Goal: Task Accomplishment & Management: Contribute content

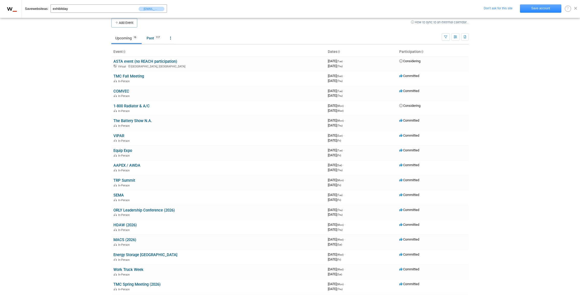
click at [549, 9] on link "Save account" at bounding box center [540, 8] width 41 height 8
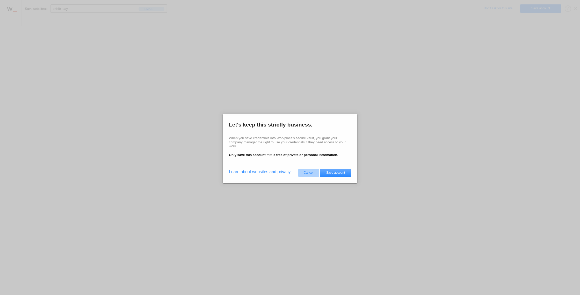
click at [335, 173] on link "Save account" at bounding box center [335, 173] width 31 height 8
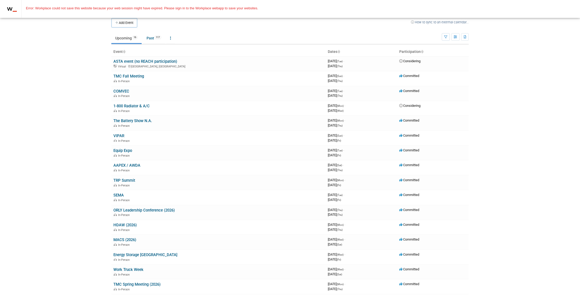
click at [552, 64] on body "Tradeshows Events Add Event Bulk Upload Events Shareable Event Boards Recently …" at bounding box center [290, 147] width 580 height 295
click at [54, 38] on body "Tradeshows Events Add Event Bulk Upload Events Shareable Event Boards Recently …" at bounding box center [290, 147] width 580 height 295
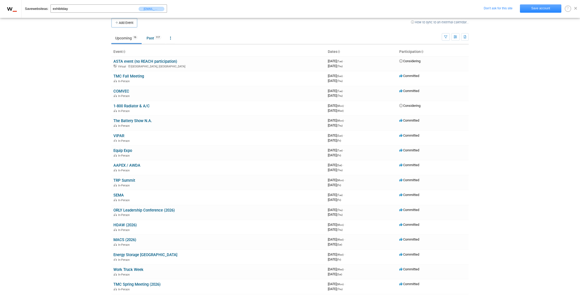
click at [538, 9] on link "Save account" at bounding box center [540, 8] width 41 height 8
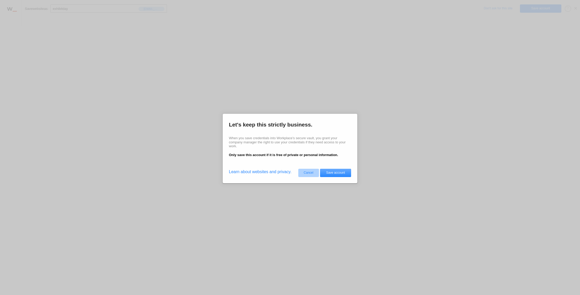
click at [339, 174] on link "Save account" at bounding box center [335, 173] width 31 height 8
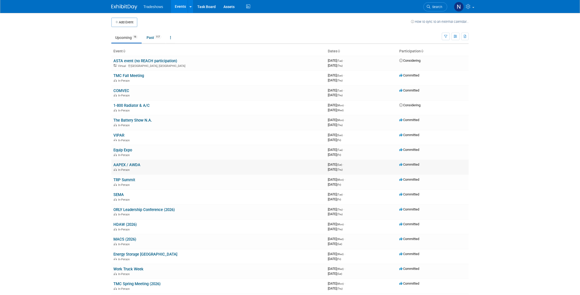
scroll to position [39, 0]
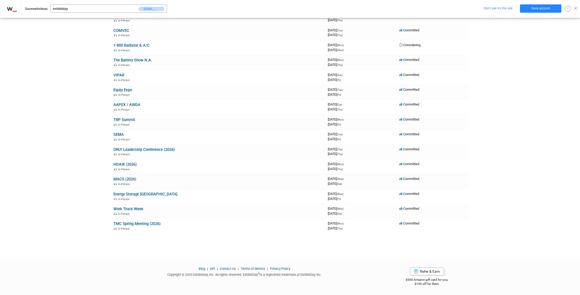
click at [575, 9] on span at bounding box center [575, 8] width 3 height 3
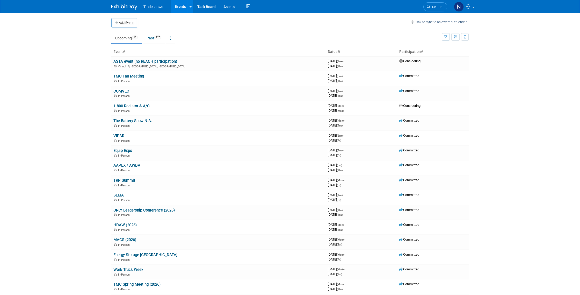
click at [153, 8] on span "Tradeshows" at bounding box center [153, 7] width 20 height 4
click at [209, 8] on link "Task Board" at bounding box center [206, 6] width 26 height 13
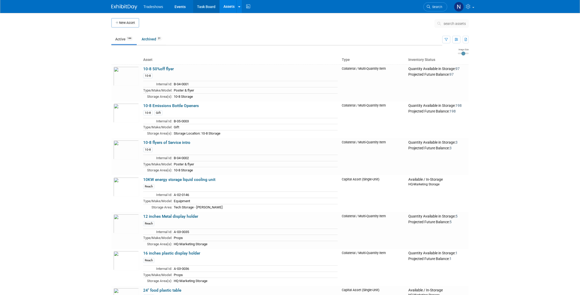
click at [210, 8] on link "Task Board" at bounding box center [206, 6] width 26 height 13
click at [446, 23] on span "search assets" at bounding box center [455, 23] width 22 height 4
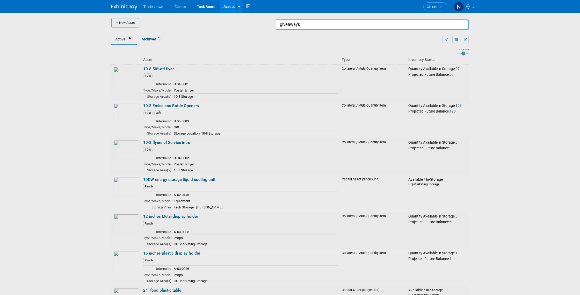
click at [328, 28] on input "giveaways" at bounding box center [372, 24] width 193 height 10
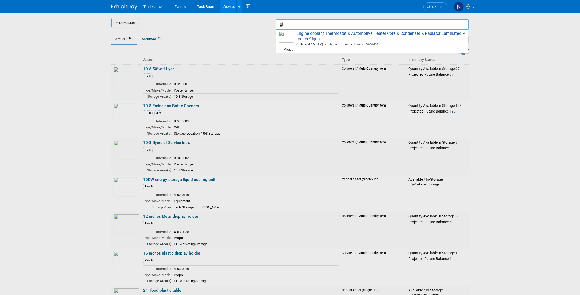
type input "g"
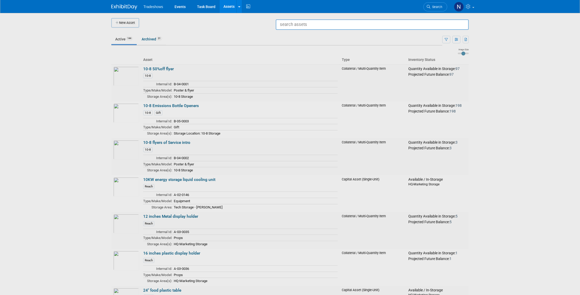
click at [290, 39] on div at bounding box center [290, 147] width 0 height 295
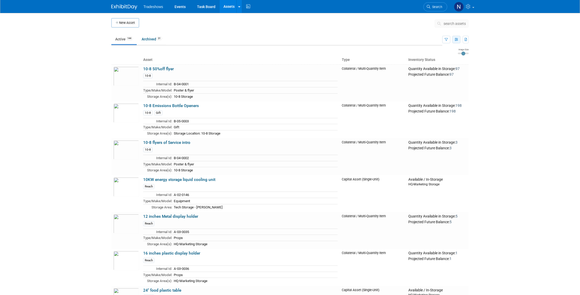
click at [455, 40] on icon "button" at bounding box center [456, 39] width 3 height 3
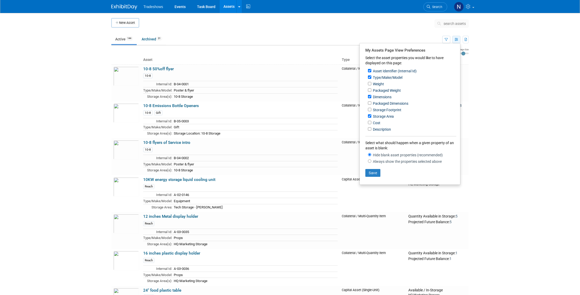
click at [455, 40] on icon "button" at bounding box center [456, 39] width 3 height 3
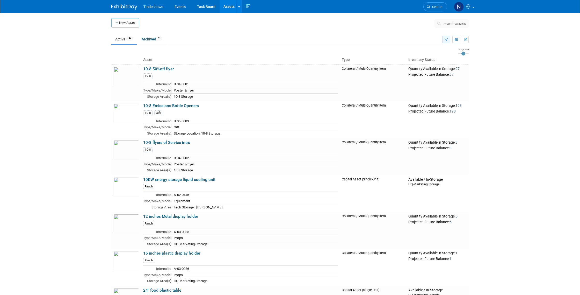
click at [444, 39] on button "button" at bounding box center [446, 40] width 8 height 8
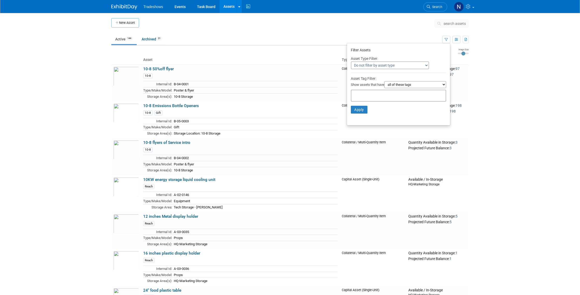
click at [422, 66] on select "Do not filter by asset type Only show Single-Unit Capital Assets Only show Coll…" at bounding box center [390, 65] width 78 height 8
click at [351, 61] on select "Do not filter by asset type Only show Single-Unit Capital Assets Only show Coll…" at bounding box center [390, 65] width 78 height 8
click at [437, 83] on select "all of these tags any one of these tags only and exactly these specific tags" at bounding box center [415, 84] width 62 height 7
click at [384, 81] on select "all of these tags any one of these tags only and exactly these specific tags" at bounding box center [415, 84] width 62 height 7
drag, startPoint x: 483, startPoint y: 75, endPoint x: 473, endPoint y: 75, distance: 9.8
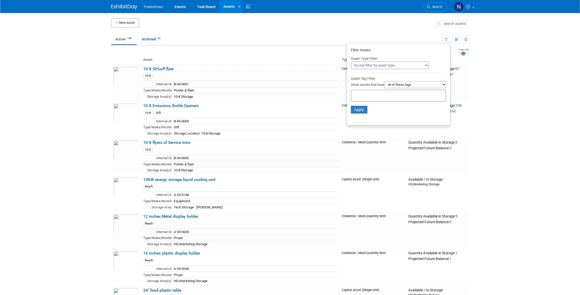
click at [483, 75] on body "Tradeshows Events Task Board Assets New Asset Search Assets Bulk Upload Assets …" at bounding box center [290, 147] width 580 height 295
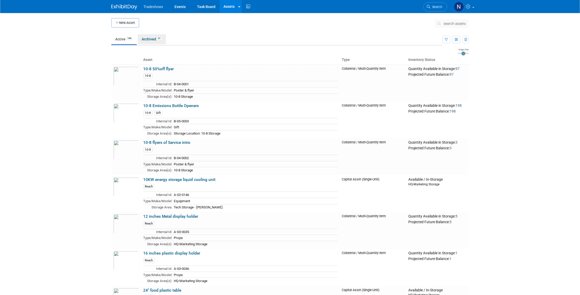
drag, startPoint x: 154, startPoint y: 41, endPoint x: 141, endPoint y: 41, distance: 12.4
click at [154, 41] on link "Archived 31" at bounding box center [152, 39] width 28 height 10
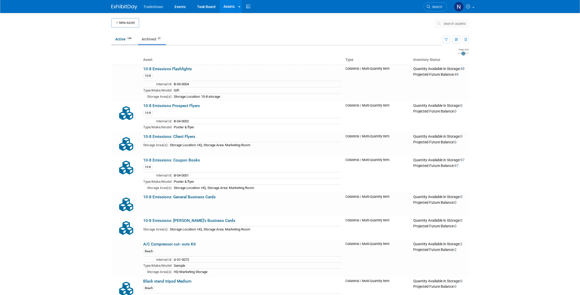
click at [130, 41] on link "Active 144" at bounding box center [123, 39] width 25 height 10
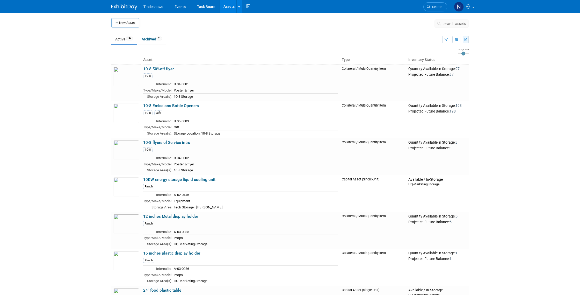
click at [465, 40] on icon "button" at bounding box center [466, 39] width 3 height 3
drag, startPoint x: 495, startPoint y: 52, endPoint x: 481, endPoint y: 49, distance: 14.8
click at [495, 52] on body "Tradeshows Events Task Board Assets New Asset Search Assets Bulk Upload Assets …" at bounding box center [290, 147] width 580 height 295
click at [453, 39] on button "button" at bounding box center [456, 40] width 8 height 8
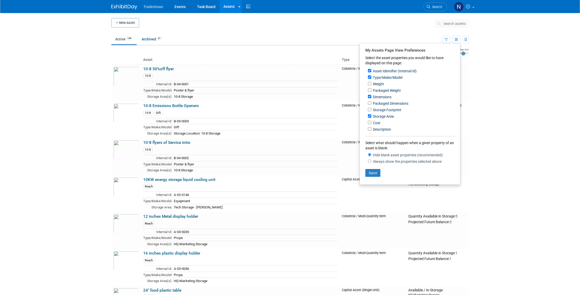
click at [522, 66] on body "Tradeshows Events Task Board Assets New Asset Search Assets Bulk Upload Assets …" at bounding box center [290, 147] width 580 height 295
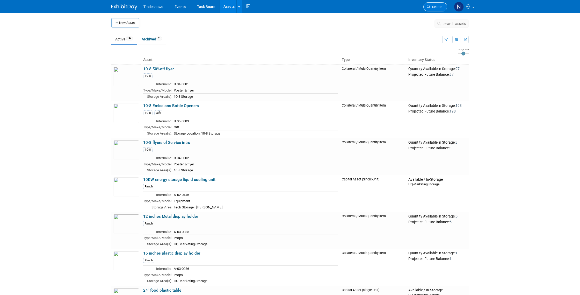
click at [428, 10] on link "Search" at bounding box center [435, 6] width 24 height 9
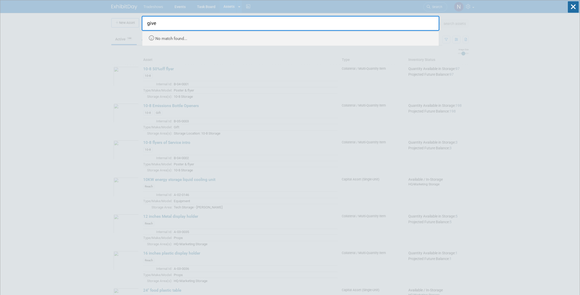
type input "give"
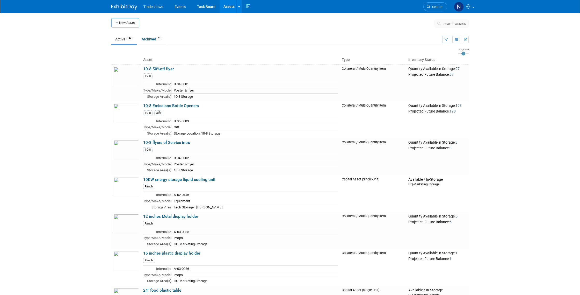
click at [445, 26] on button "search assets" at bounding box center [452, 23] width 34 height 8
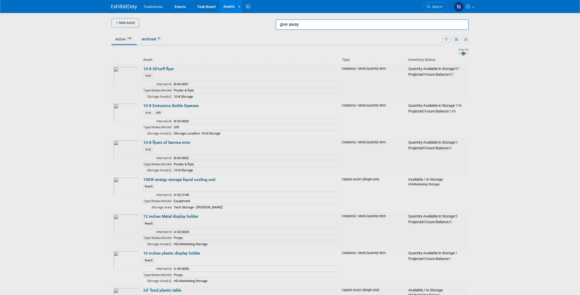
click at [406, 30] on input "give away" at bounding box center [372, 24] width 193 height 10
type input "g"
drag, startPoint x: 550, startPoint y: 124, endPoint x: 518, endPoint y: 123, distance: 31.9
click at [290, 124] on div at bounding box center [290, 147] width 0 height 295
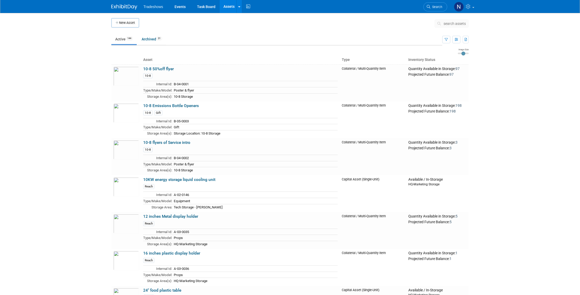
click at [499, 122] on body "Tradeshows Events Task Board Assets New Asset Search Assets Bulk Upload Assets …" at bounding box center [290, 147] width 580 height 295
click at [449, 25] on span "search assets" at bounding box center [455, 23] width 22 height 4
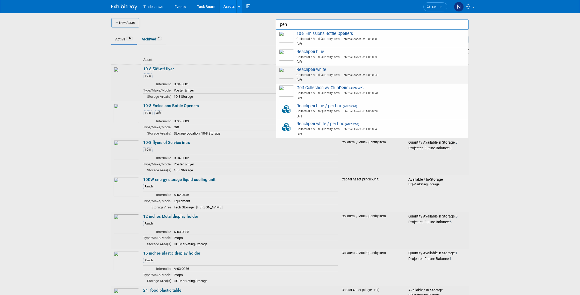
click at [415, 76] on span "Collateral / Multi-Quantity Item Internal Asset Id: A-05-0040" at bounding box center [372, 75] width 185 height 5
type input "Reach pen-white"
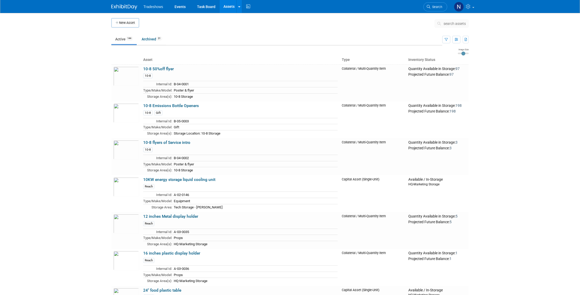
click at [453, 23] on span "search assets" at bounding box center [455, 23] width 22 height 4
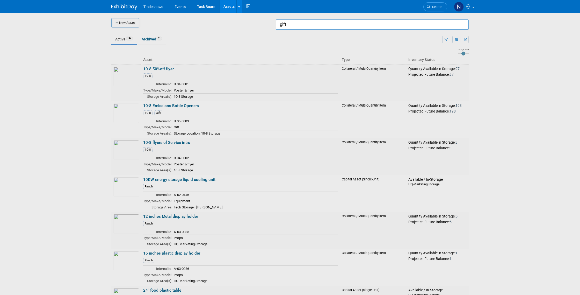
drag, startPoint x: 377, startPoint y: 25, endPoint x: 380, endPoint y: 25, distance: 3.4
click at [377, 25] on input "gift" at bounding box center [372, 24] width 193 height 10
type input "gift"
click at [290, 42] on div at bounding box center [290, 147] width 0 height 295
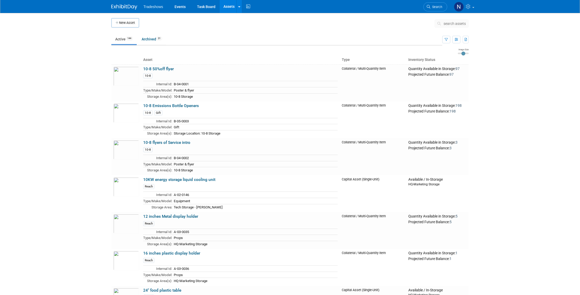
click at [454, 23] on span "search assets" at bounding box center [455, 23] width 22 height 4
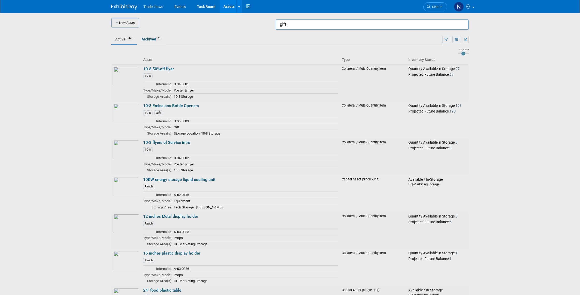
type input "gift"
click at [290, 87] on div at bounding box center [290, 147] width 0 height 295
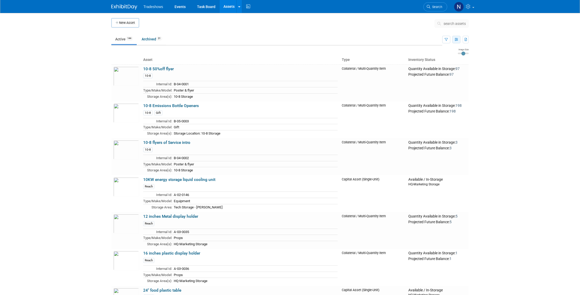
click at [455, 41] on icon "button" at bounding box center [456, 39] width 3 height 3
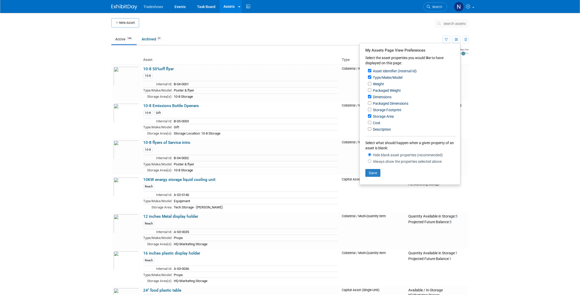
drag, startPoint x: 510, startPoint y: 79, endPoint x: 504, endPoint y: 76, distance: 5.9
click at [509, 79] on body "Tradeshows Events Task Board Assets New Asset Search Assets Bulk Upload Assets …" at bounding box center [290, 147] width 580 height 295
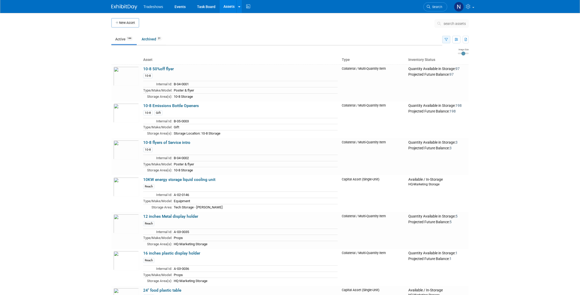
click at [447, 40] on icon "button" at bounding box center [446, 39] width 3 height 3
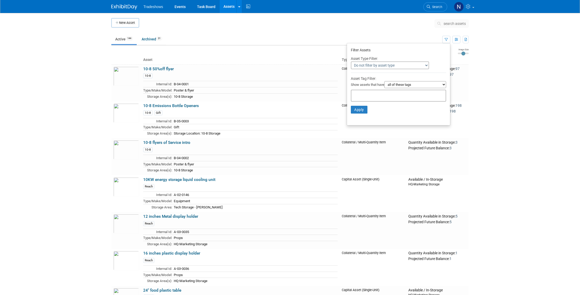
click at [417, 66] on select "Do not filter by asset type Only show Single-Unit Capital Assets Only show Coll…" at bounding box center [390, 65] width 78 height 8
click at [439, 82] on select "all of these tags any one of these tags only and exactly these specific tags" at bounding box center [415, 84] width 62 height 7
click at [384, 81] on select "all of these tags any one of these tags only and exactly these specific tags" at bounding box center [415, 84] width 62 height 7
click at [385, 97] on input "text" at bounding box center [374, 94] width 41 height 5
click at [353, 126] on div "Gift" at bounding box center [369, 126] width 42 height 7
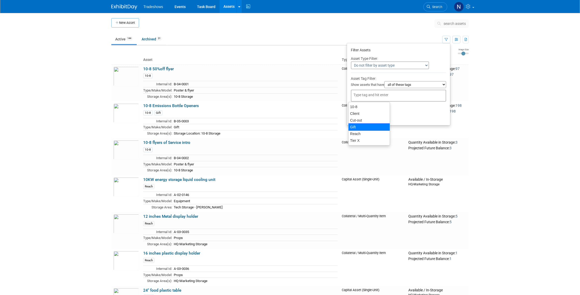
type input "Gift"
click at [357, 117] on button "Apply" at bounding box center [359, 118] width 17 height 8
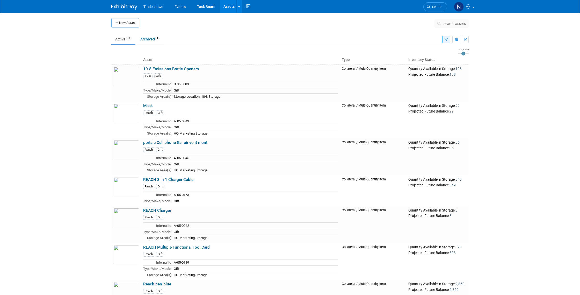
click at [130, 24] on button "New Asset" at bounding box center [125, 22] width 28 height 9
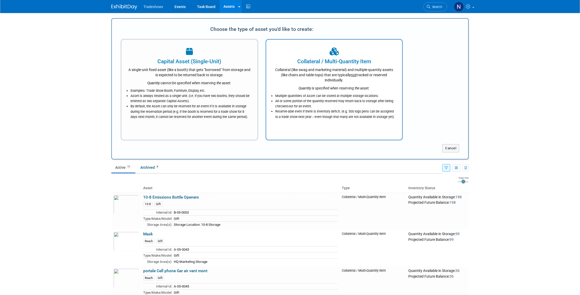
click at [300, 86] on icon "Quantity is specified when reserving the asset." at bounding box center [334, 88] width 71 height 4
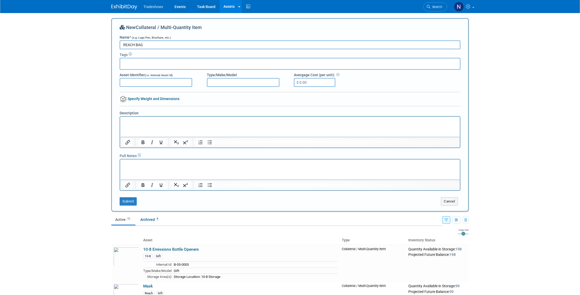
type input "REACH BAG"
click at [152, 63] on input "text" at bounding box center [142, 62] width 41 height 5
click at [130, 54] on icon at bounding box center [130, 54] width 3 height 3
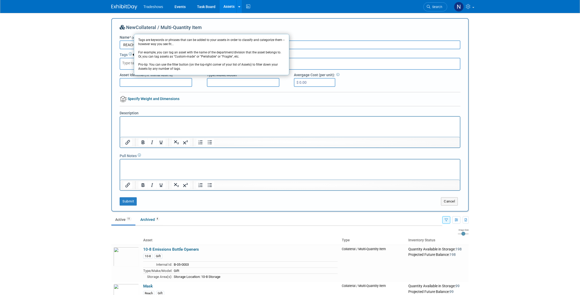
click at [130, 54] on icon at bounding box center [130, 54] width 3 height 3
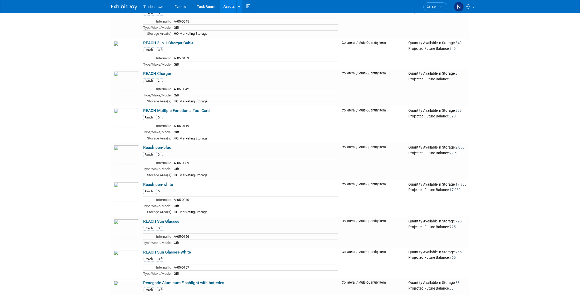
scroll to position [335, 0]
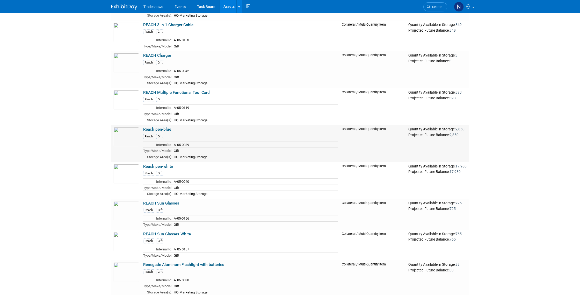
drag, startPoint x: 174, startPoint y: 145, endPoint x: 195, endPoint y: 145, distance: 21.2
click at [195, 145] on td "A-05-0039" at bounding box center [254, 144] width 165 height 6
copy td "A-05-0039"
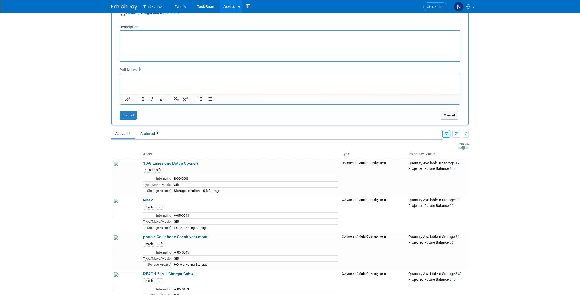
scroll to position [0, 0]
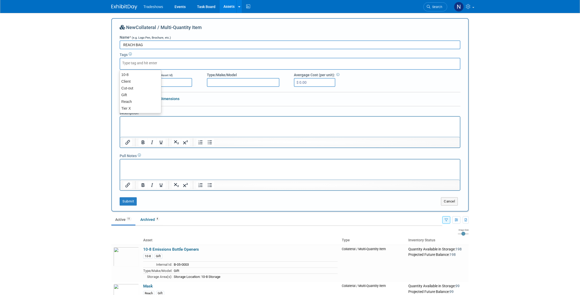
click at [135, 62] on input "text" at bounding box center [142, 62] width 41 height 5
paste input "A-05-0039"
type input "A-05-0039"
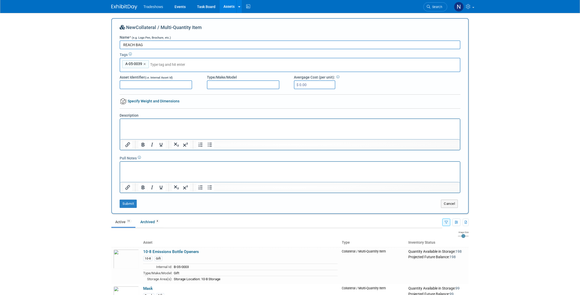
click at [141, 64] on span "A-05-0039" at bounding box center [133, 63] width 18 height 5
type input "A-05-0039"
click at [142, 64] on div "A-05-0039 ×" at bounding box center [135, 64] width 27 height 8
click at [145, 83] on input "Asset Identifier (i.e. Internal Asset Id)" at bounding box center [156, 84] width 73 height 9
click at [148, 126] on html at bounding box center [290, 122] width 340 height 7
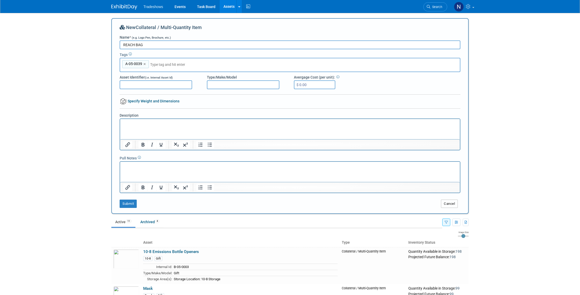
click at [449, 203] on button "Cancel" at bounding box center [449, 203] width 17 height 8
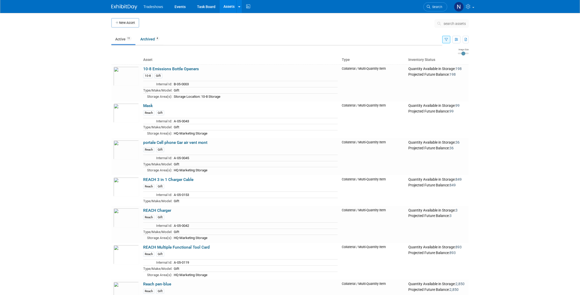
click at [445, 39] on icon "button" at bounding box center [446, 39] width 3 height 3
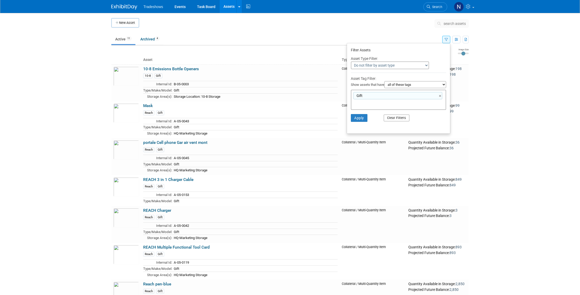
click at [392, 117] on button "Clear Filters" at bounding box center [397, 117] width 26 height 7
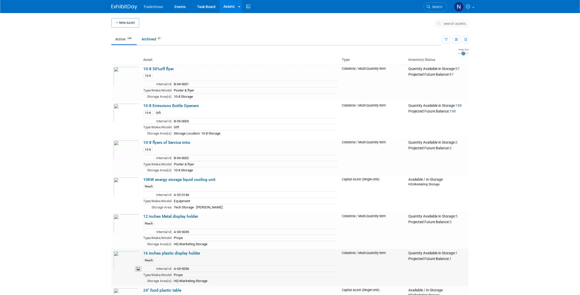
click at [120, 258] on img at bounding box center [126, 260] width 26 height 19
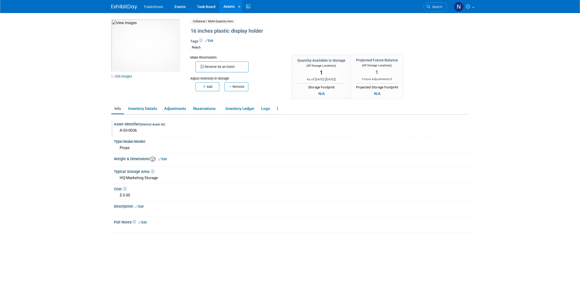
drag, startPoint x: 141, startPoint y: 131, endPoint x: 138, endPoint y: 131, distance: 2.9
click at [138, 131] on div "A-03-0036" at bounding box center [293, 130] width 351 height 8
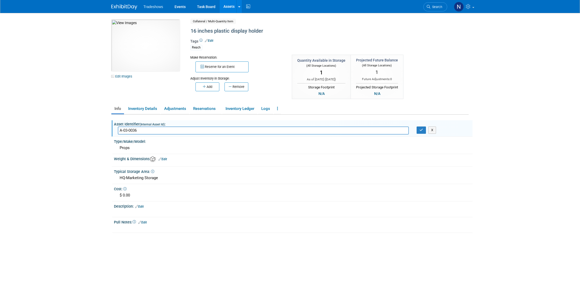
drag, startPoint x: 139, startPoint y: 130, endPoint x: 111, endPoint y: 130, distance: 28.0
click at [111, 130] on div "Asset Identifier (Internal Asset Id) : A-03-0036 A-03-0036 X Type/Make/Model: P…" at bounding box center [289, 175] width 357 height 123
click at [228, 9] on link "Assets" at bounding box center [229, 6] width 19 height 13
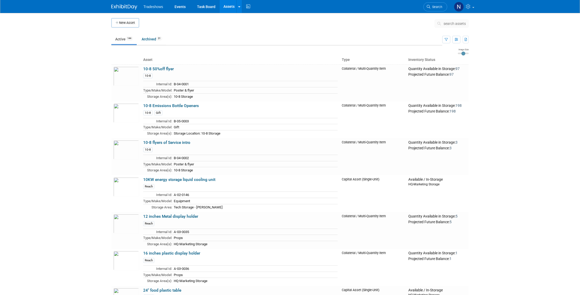
click at [452, 25] on span "search assets" at bounding box center [455, 23] width 22 height 4
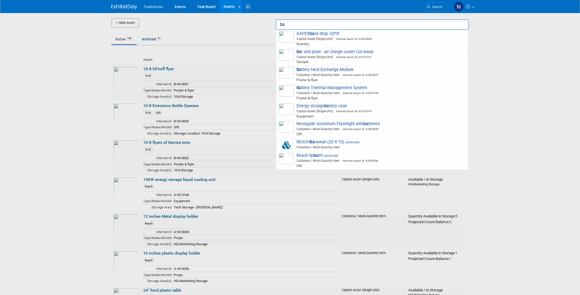
type input "b"
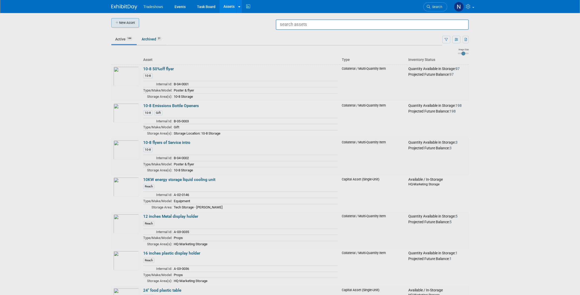
click at [290, 19] on div at bounding box center [290, 147] width 0 height 295
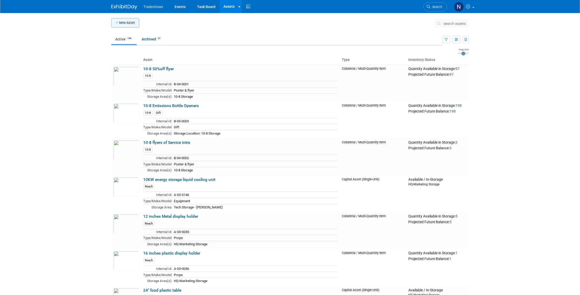
click at [135, 23] on button "New Asset" at bounding box center [125, 22] width 28 height 9
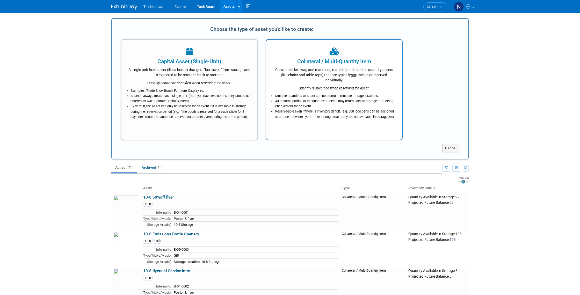
click at [340, 93] on div "Multiple quantities of Asset can be stored at multiple storage locations. All o…" at bounding box center [334, 105] width 123 height 29
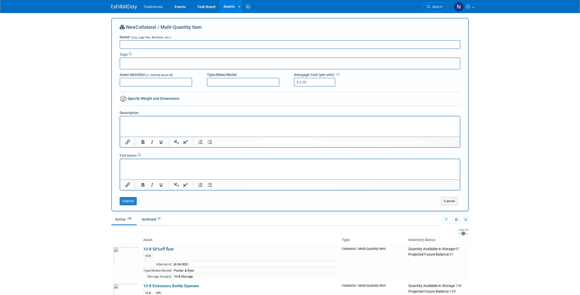
scroll to position [0, 0]
click at [156, 44] on input "Name * (e.g. Logo Pen, Brochure, etc.)" at bounding box center [290, 44] width 341 height 9
paste input "A-03-0036"
type input "A"
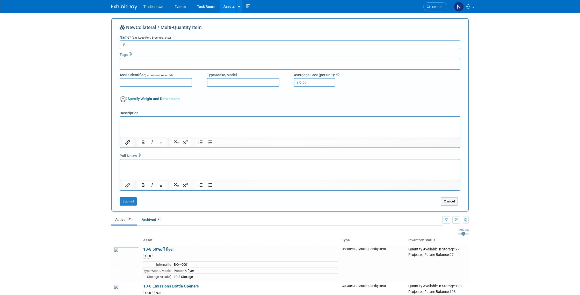
type input "B"
type input "Reach Bag"
click at [152, 64] on input "text" at bounding box center [142, 62] width 41 height 5
paste input "A-03-0036"
type input "A-03-0036"
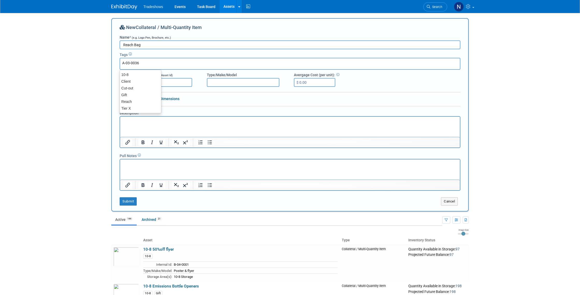
type input "A-03-0036"
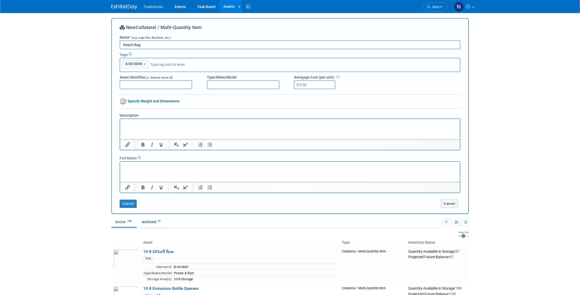
click at [142, 64] on div "A-03-0036 ×" at bounding box center [135, 64] width 27 height 8
type input "A-03-0036"
click at [142, 64] on div "A-03-0036 ×" at bounding box center [135, 64] width 27 height 8
type input "A-03-0036"
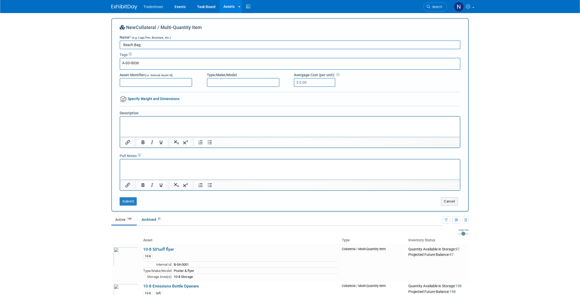
click at [145, 64] on input "A-03-0036" at bounding box center [142, 62] width 41 height 5
type input "A-03-0037"
drag, startPoint x: 148, startPoint y: 125, endPoint x: 148, endPoint y: 122, distance: 2.6
click at [148, 122] on html at bounding box center [290, 120] width 340 height 7
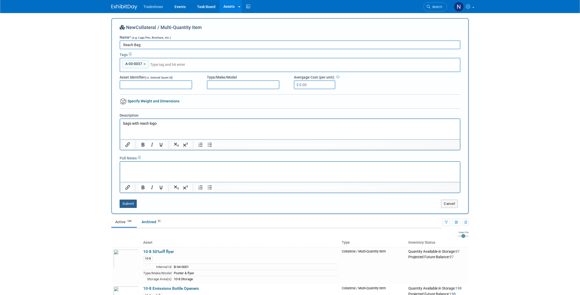
click at [129, 203] on button "Submit" at bounding box center [128, 203] width 17 height 8
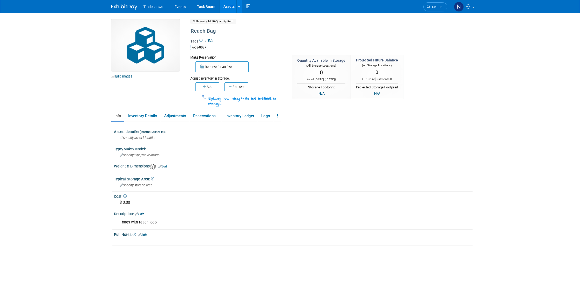
click at [125, 76] on link "Edit Images" at bounding box center [122, 76] width 23 height 6
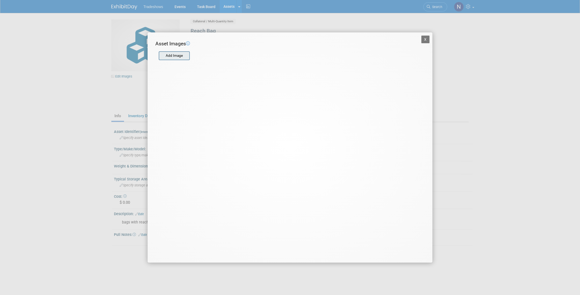
click at [175, 58] on input "file" at bounding box center [159, 56] width 62 height 8
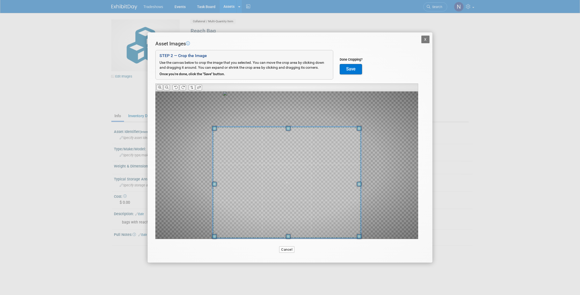
click at [290, 236] on span at bounding box center [288, 236] width 5 height 5
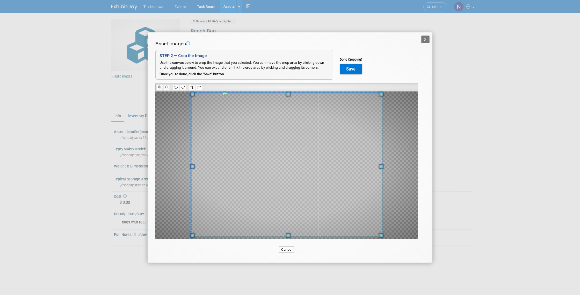
click at [287, 95] on span at bounding box center [288, 94] width 5 height 5
click at [351, 69] on button "Save" at bounding box center [351, 69] width 22 height 10
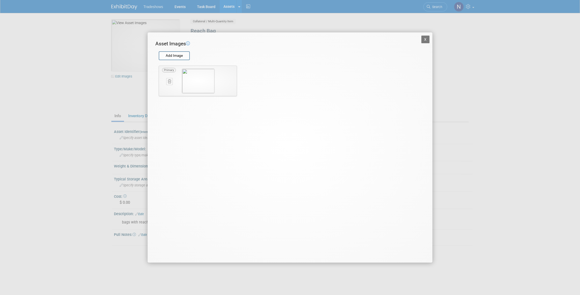
click at [428, 38] on button "X" at bounding box center [425, 39] width 8 height 8
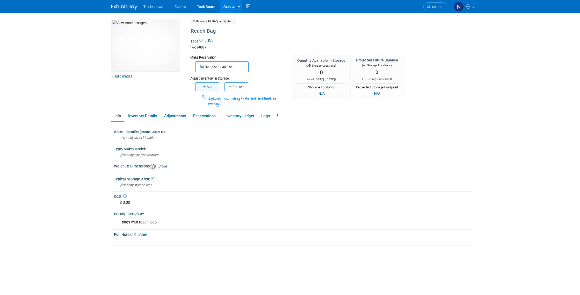
click at [211, 88] on button "Add" at bounding box center [208, 86] width 24 height 9
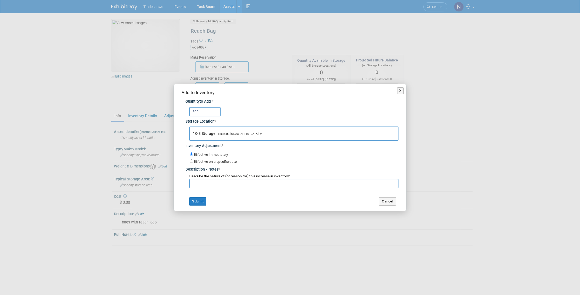
type input "500"
click at [234, 133] on button "10-8 Storage Hialeah, [GEOGRAPHIC_DATA]" at bounding box center [293, 133] width 209 height 14
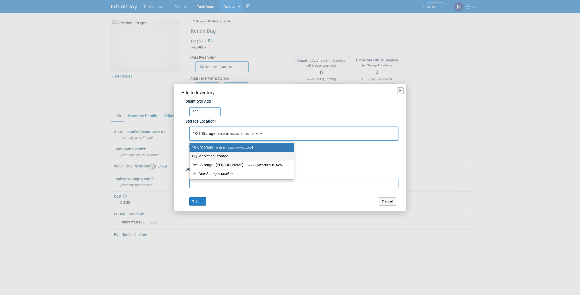
click at [232, 156] on label "HQ-Marketing Storage" at bounding box center [240, 156] width 97 height 7
click at [190, 156] on input "HQ-Marketing Storage" at bounding box center [188, 155] width 3 height 3
select select "11223402"
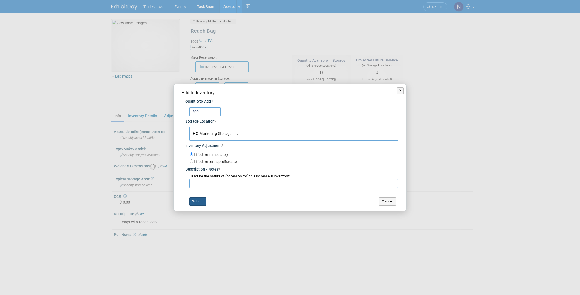
click at [199, 201] on button "Submit" at bounding box center [197, 201] width 17 height 8
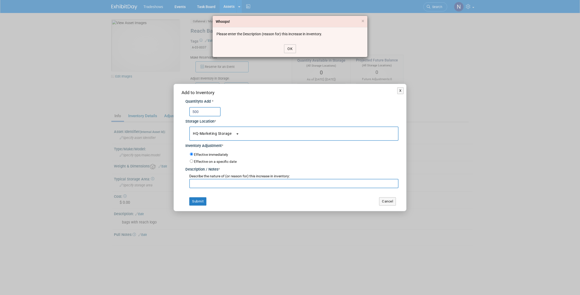
click at [287, 49] on button "OK" at bounding box center [290, 48] width 12 height 9
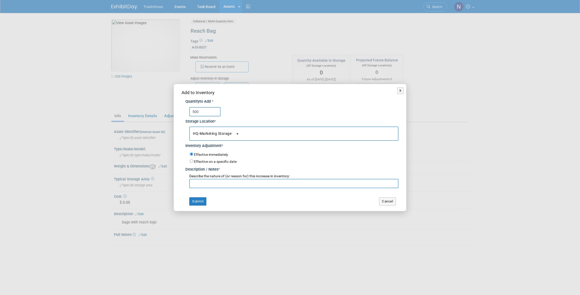
click at [236, 184] on input "text" at bounding box center [293, 183] width 209 height 9
click at [219, 169] on span "*" at bounding box center [219, 169] width 2 height 4
click at [201, 200] on button "Submit" at bounding box center [197, 201] width 17 height 8
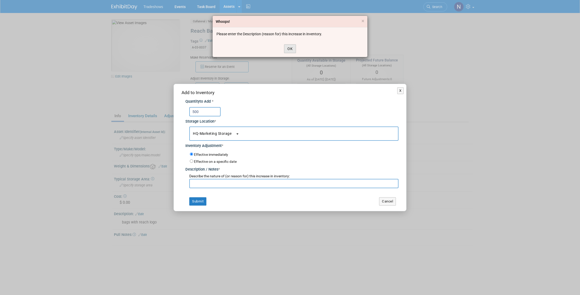
click at [290, 49] on button "OK" at bounding box center [290, 48] width 12 height 9
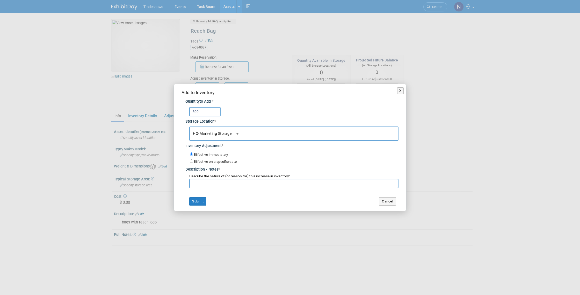
click at [211, 182] on input "text" at bounding box center [293, 183] width 209 height 9
type input "available"
click at [201, 203] on button "Submit" at bounding box center [197, 201] width 17 height 8
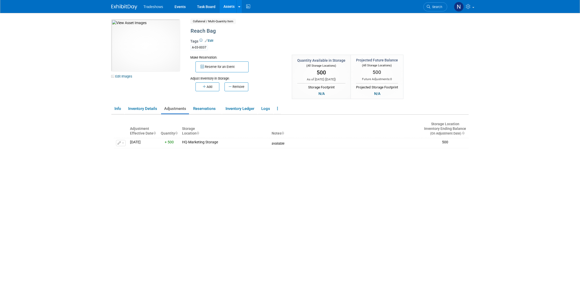
click at [213, 41] on link "Edit" at bounding box center [209, 41] width 9 height 4
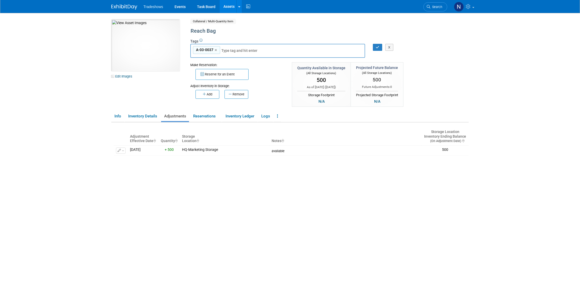
click at [263, 81] on div "Adjust Inventory in Storage:" at bounding box center [237, 84] width 94 height 9
click at [243, 49] on input "text" at bounding box center [241, 50] width 41 height 5
click at [264, 71] on div "Reserve for an Event" at bounding box center [237, 73] width 94 height 12
click at [201, 41] on icon at bounding box center [200, 40] width 3 height 3
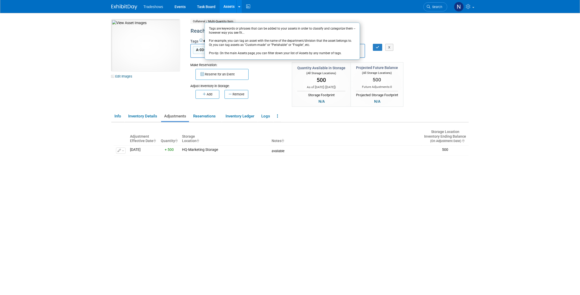
click at [263, 80] on div "Reserve for an Event" at bounding box center [237, 73] width 94 height 12
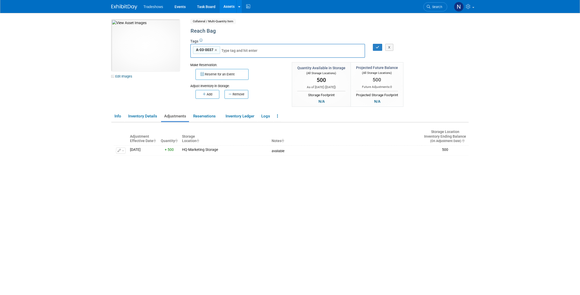
click at [243, 51] on input "text" at bounding box center [241, 50] width 41 height 5
click at [212, 90] on div "Gift" at bounding box center [211, 89] width 42 height 7
type input "A-03-0037, Gift"
click at [378, 48] on icon "button" at bounding box center [378, 46] width 4 height 3
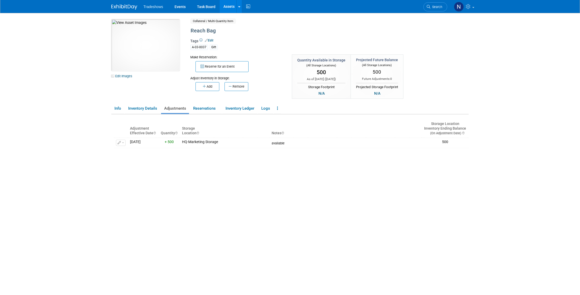
click at [228, 6] on link "Assets" at bounding box center [229, 6] width 19 height 13
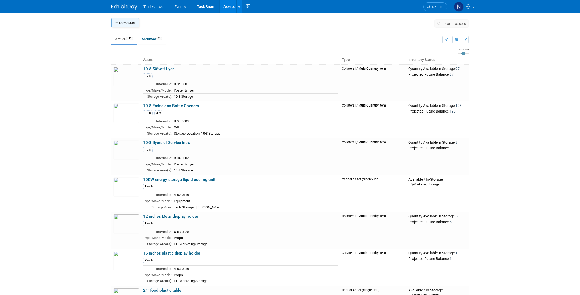
click at [127, 23] on button "New Asset" at bounding box center [125, 22] width 28 height 9
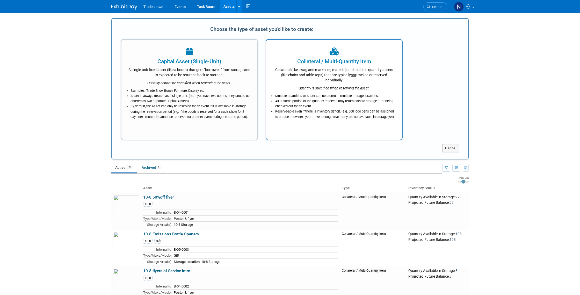
click at [308, 68] on div "Collateral (like swag and marketing material) and multiple-quantity assets (lik…" at bounding box center [334, 73] width 123 height 17
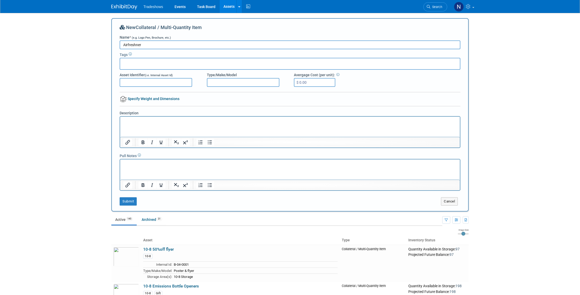
type input "Airfreshner"
click at [162, 82] on input "Asset Identifier (i.e. Internal Asset Id)" at bounding box center [156, 82] width 73 height 9
click at [157, 61] on input "text" at bounding box center [142, 62] width 41 height 5
drag, startPoint x: 144, startPoint y: 81, endPoint x: 142, endPoint y: 72, distance: 9.3
click at [144, 81] on div "A-03-0037" at bounding box center [141, 81] width 42 height 7
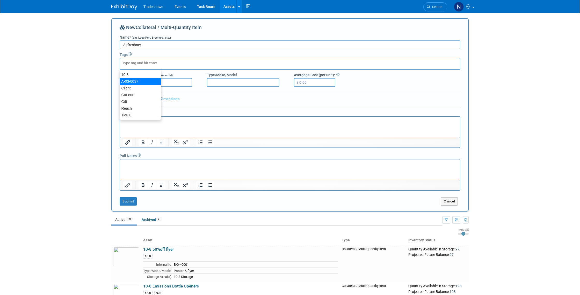
type input "A-03-0037"
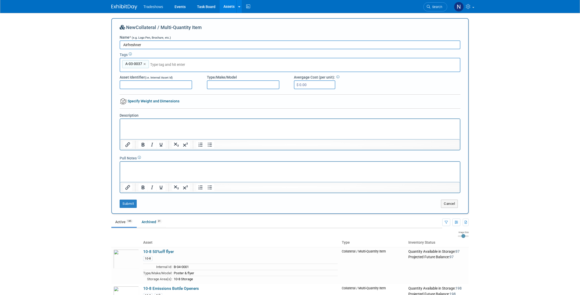
click at [141, 63] on span "A-03-0037" at bounding box center [133, 63] width 18 height 5
type input "A-03-0037"
click at [141, 66] on span "A-03-0037" at bounding box center [133, 63] width 18 height 5
click at [142, 63] on div "A-03-0037 ×" at bounding box center [135, 64] width 27 height 8
click at [141, 63] on span "A-03-0037" at bounding box center [133, 63] width 18 height 5
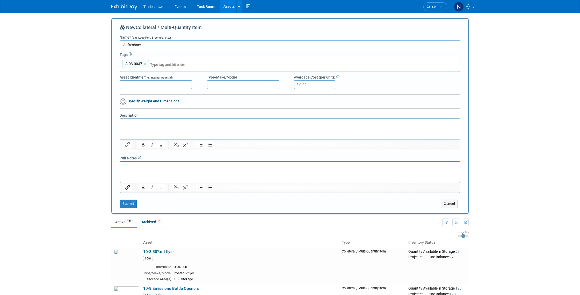
type input "A-03-0037"
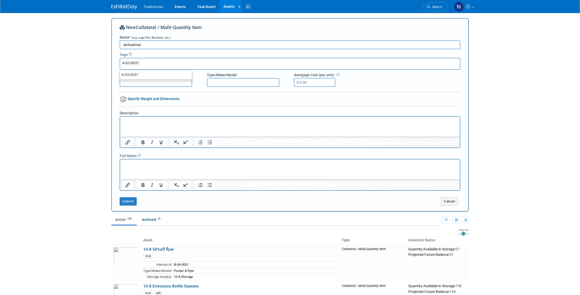
click at [141, 63] on input "A-03-0037" at bounding box center [142, 62] width 41 height 5
click at [147, 63] on input "A-03-0038" at bounding box center [142, 62] width 41 height 5
type input "A-03-0038"
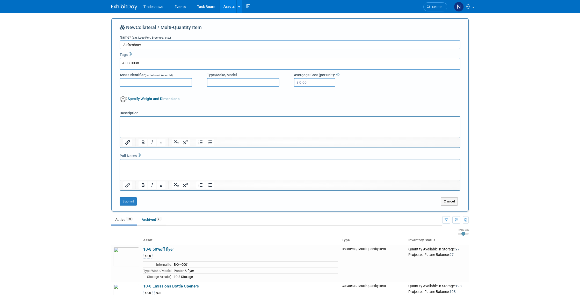
type input "A-03-0038"
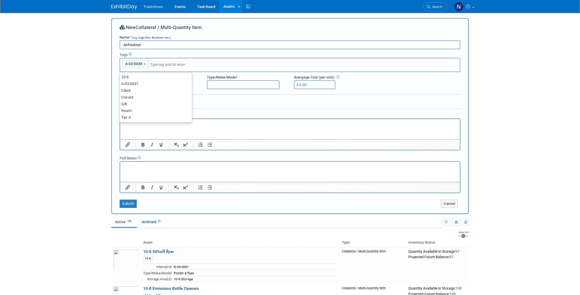
drag, startPoint x: 191, startPoint y: 68, endPoint x: 185, endPoint y: 70, distance: 5.7
click at [191, 68] on div "A-03-0038 A-03-0037 A-03-0038 ×" at bounding box center [290, 65] width 341 height 14
click at [172, 63] on input "text" at bounding box center [186, 64] width 73 height 5
click at [132, 104] on div "Gift" at bounding box center [156, 103] width 73 height 7
type input "A-03-0038, Gift"
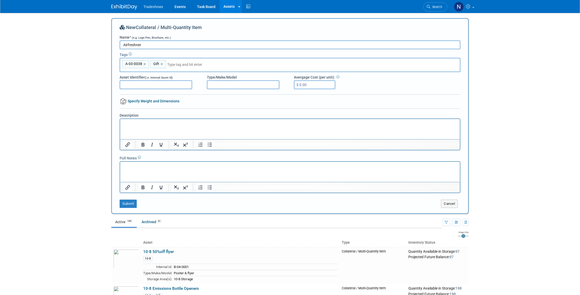
click at [165, 124] on p "Rich Text Area. Press ALT-0 for help." at bounding box center [290, 123] width 334 height 5
click at [127, 203] on button "Submit" at bounding box center [128, 203] width 17 height 8
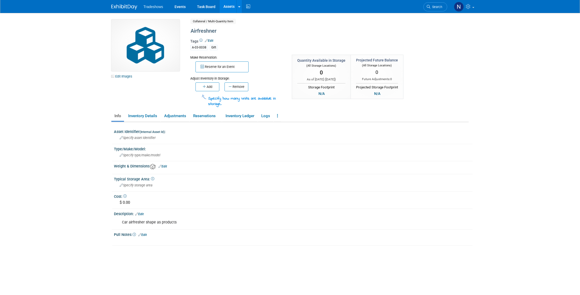
click at [133, 76] on link "Edit Images" at bounding box center [122, 76] width 23 height 6
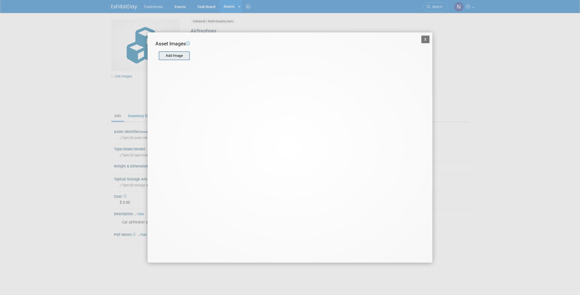
click at [175, 57] on input "file" at bounding box center [159, 56] width 62 height 8
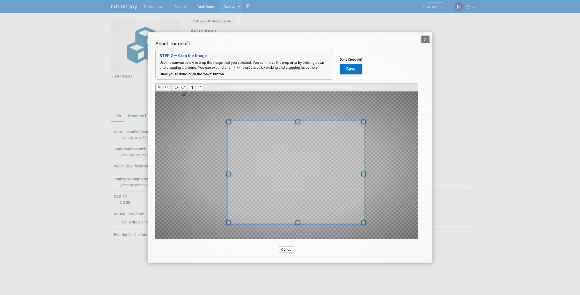
click at [240, 122] on div at bounding box center [296, 172] width 138 height 104
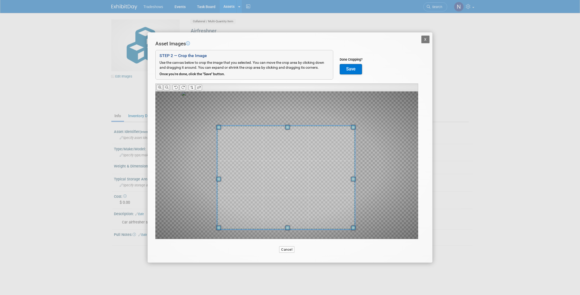
click at [317, 171] on span at bounding box center [286, 178] width 138 height 104
click at [351, 70] on button "Save" at bounding box center [351, 69] width 22 height 10
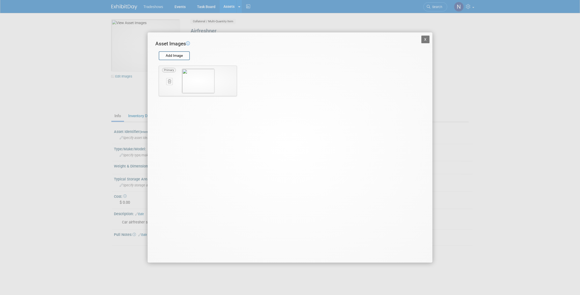
click at [423, 41] on button "X" at bounding box center [425, 39] width 8 height 8
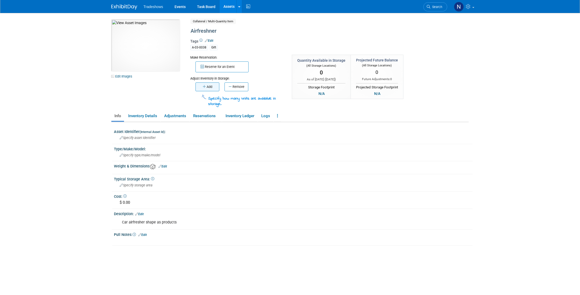
click at [210, 86] on button "Add" at bounding box center [208, 86] width 24 height 9
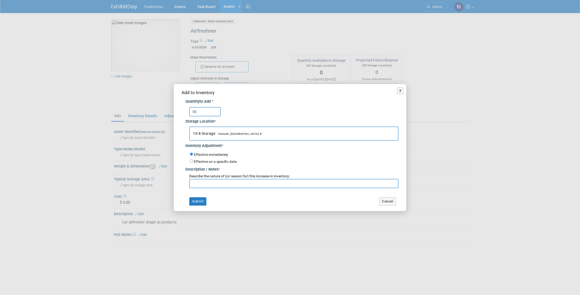
type input "5"
type input "1000"
click at [222, 134] on span "Hialeah, [GEOGRAPHIC_DATA]" at bounding box center [237, 133] width 44 height 3
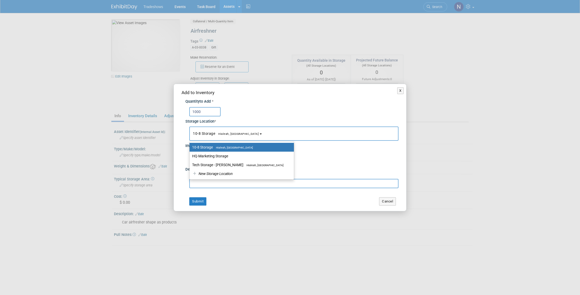
click at [222, 134] on span "Hialeah, [GEOGRAPHIC_DATA]" at bounding box center [237, 133] width 44 height 3
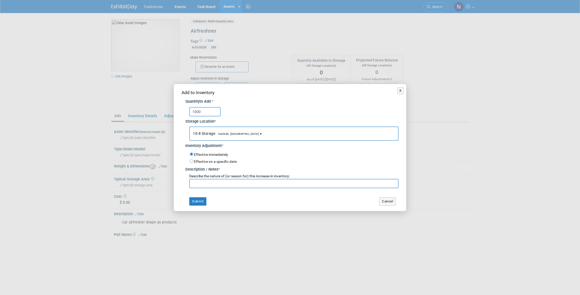
click at [222, 134] on span "Hialeah, [GEOGRAPHIC_DATA]" at bounding box center [237, 133] width 44 height 3
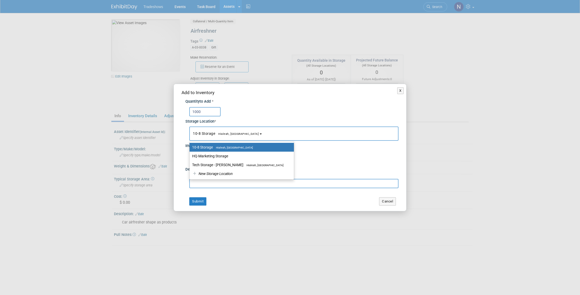
click at [222, 134] on span "Hialeah, [GEOGRAPHIC_DATA]" at bounding box center [237, 133] width 44 height 3
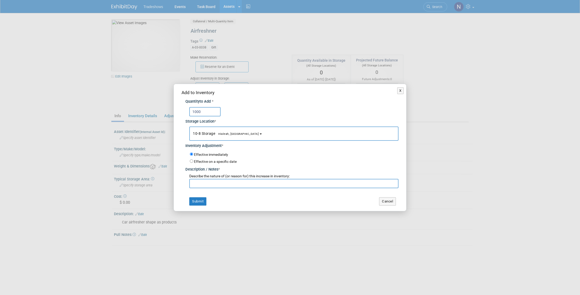
click at [209, 185] on input "text" at bounding box center [293, 183] width 209 height 9
type input "Available"
click at [198, 204] on button "Submit" at bounding box center [197, 201] width 17 height 8
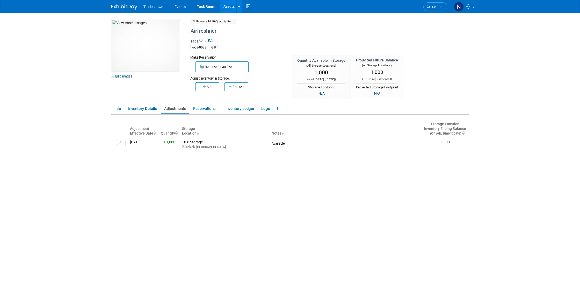
click at [230, 6] on link "Assets" at bounding box center [229, 6] width 19 height 13
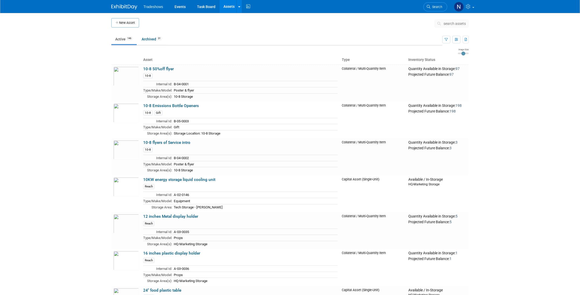
click at [449, 25] on span "search assets" at bounding box center [455, 23] width 22 height 4
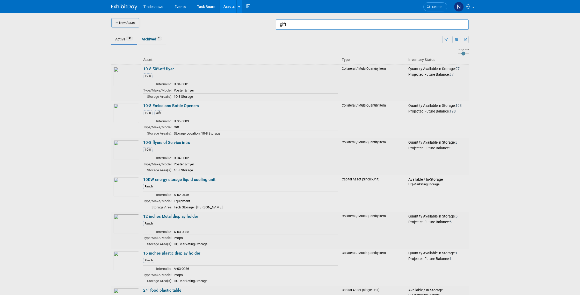
type input "gift"
click at [290, 53] on div at bounding box center [290, 147] width 0 height 295
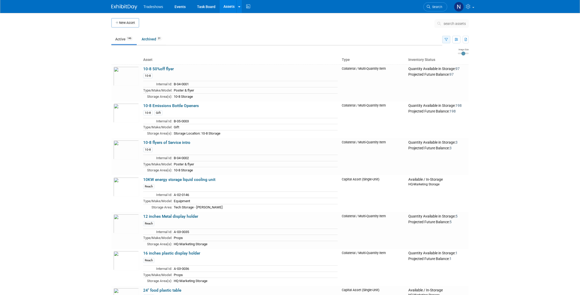
click at [445, 40] on icon "button" at bounding box center [446, 39] width 3 height 3
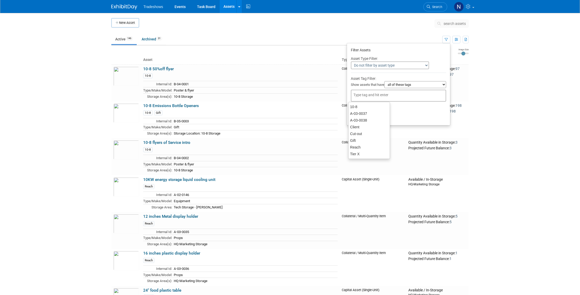
click at [399, 94] on div at bounding box center [398, 96] width 95 height 12
click at [379, 137] on div "Gift" at bounding box center [369, 140] width 42 height 7
type input "Gift"
click at [362, 121] on button "Apply" at bounding box center [359, 118] width 17 height 8
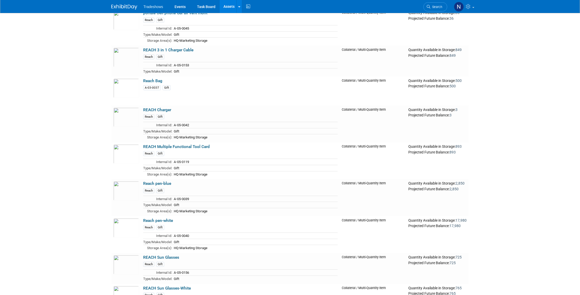
scroll to position [163, 0]
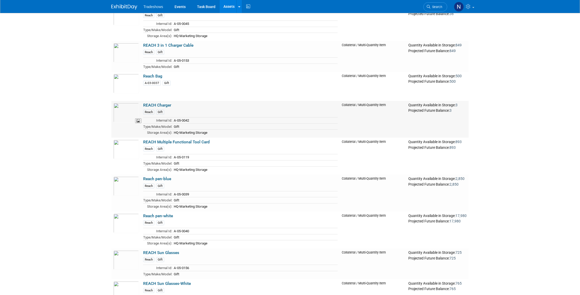
click at [131, 112] on img at bounding box center [126, 112] width 26 height 19
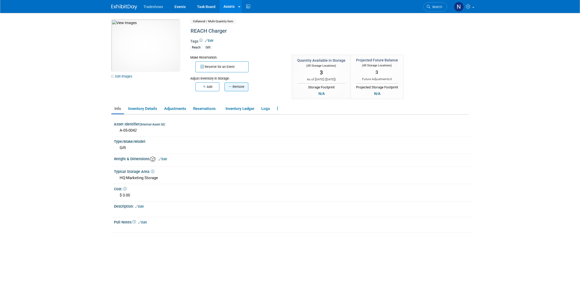
click at [232, 87] on button "Remove" at bounding box center [237, 86] width 24 height 9
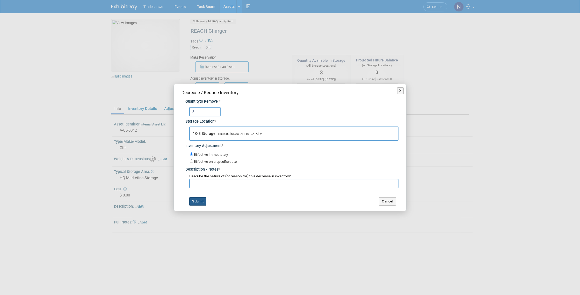
type input "3"
click at [201, 200] on button "Submit" at bounding box center [197, 201] width 17 height 8
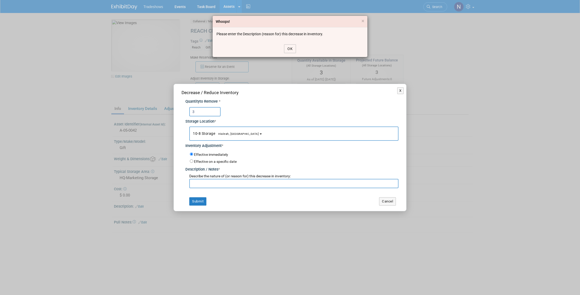
drag, startPoint x: 289, startPoint y: 49, endPoint x: 286, endPoint y: 55, distance: 6.8
click at [289, 49] on button "OK" at bounding box center [290, 48] width 12 height 9
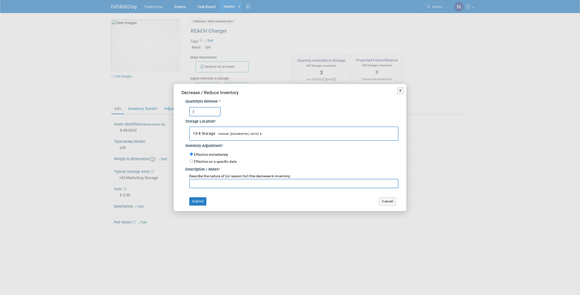
click at [261, 185] on input "text" at bounding box center [293, 183] width 209 height 9
type input "unavailable"
click at [200, 200] on button "Submit" at bounding box center [197, 201] width 17 height 8
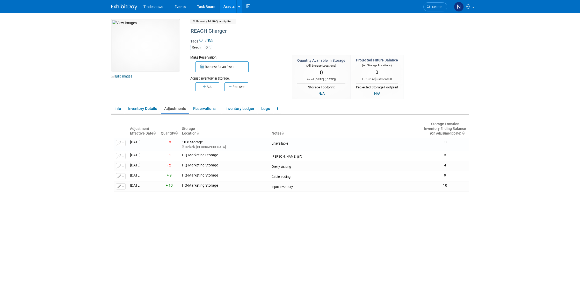
click at [225, 8] on link "Assets" at bounding box center [229, 6] width 19 height 13
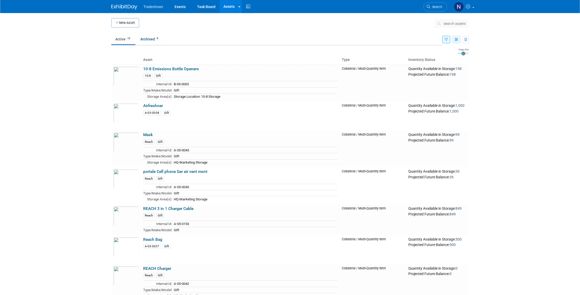
click at [459, 39] on button "button" at bounding box center [456, 40] width 8 height 8
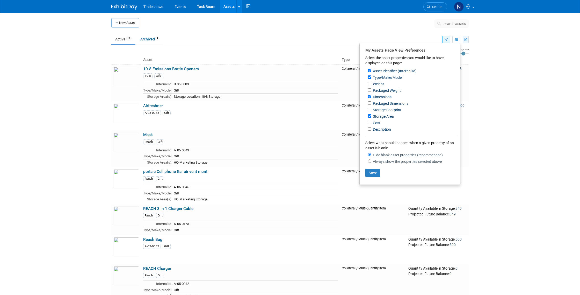
click at [465, 39] on icon "button" at bounding box center [466, 39] width 3 height 3
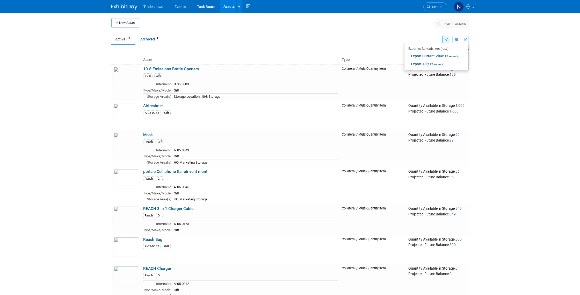
click at [493, 44] on body "Tradeshows Events Task Board Assets New Asset Search Assets Bulk Upload Assets …" at bounding box center [290, 147] width 580 height 295
click at [457, 40] on icon "button" at bounding box center [456, 39] width 3 height 3
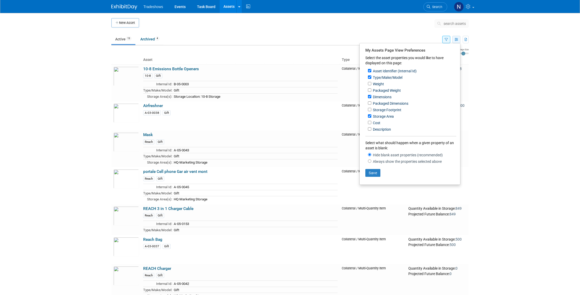
click at [457, 40] on icon "button" at bounding box center [456, 39] width 3 height 3
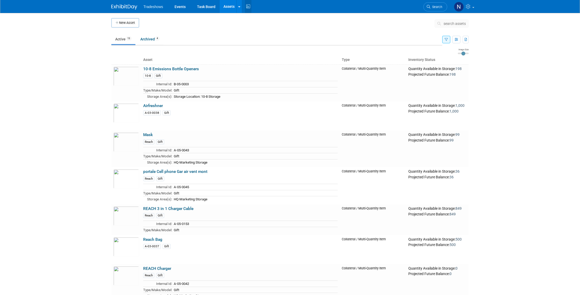
click at [247, 6] on icon at bounding box center [248, 7] width 6 height 8
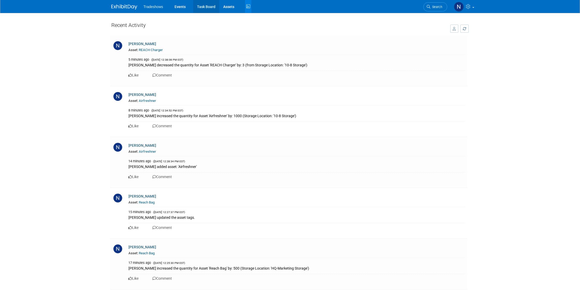
click at [204, 7] on link "Task Board" at bounding box center [206, 6] width 26 height 13
